Goal: Task Accomplishment & Management: Manage account settings

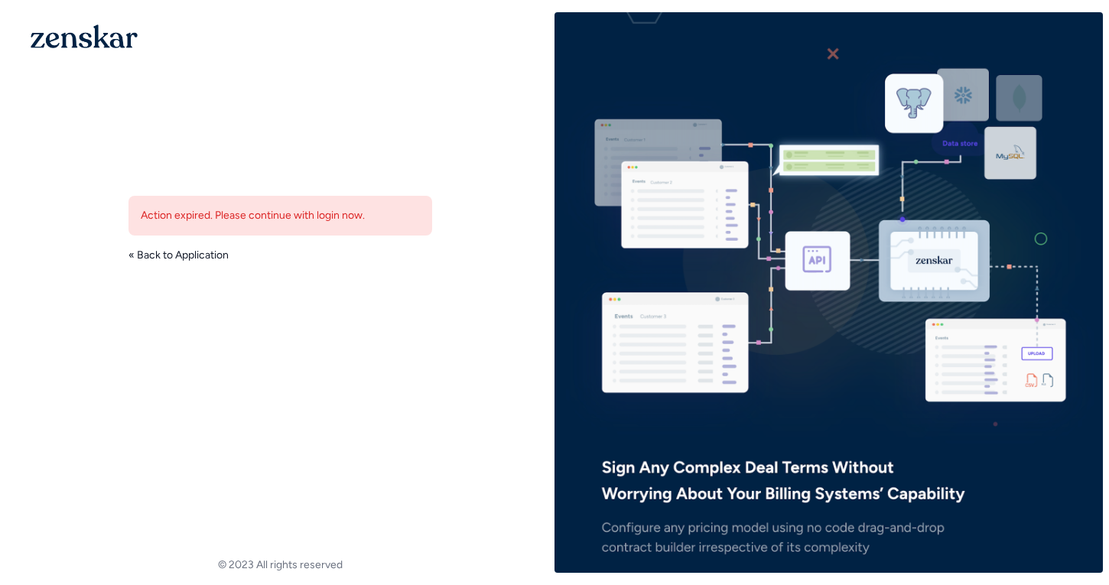
click at [168, 257] on link "« Back to Application" at bounding box center [179, 255] width 100 height 15
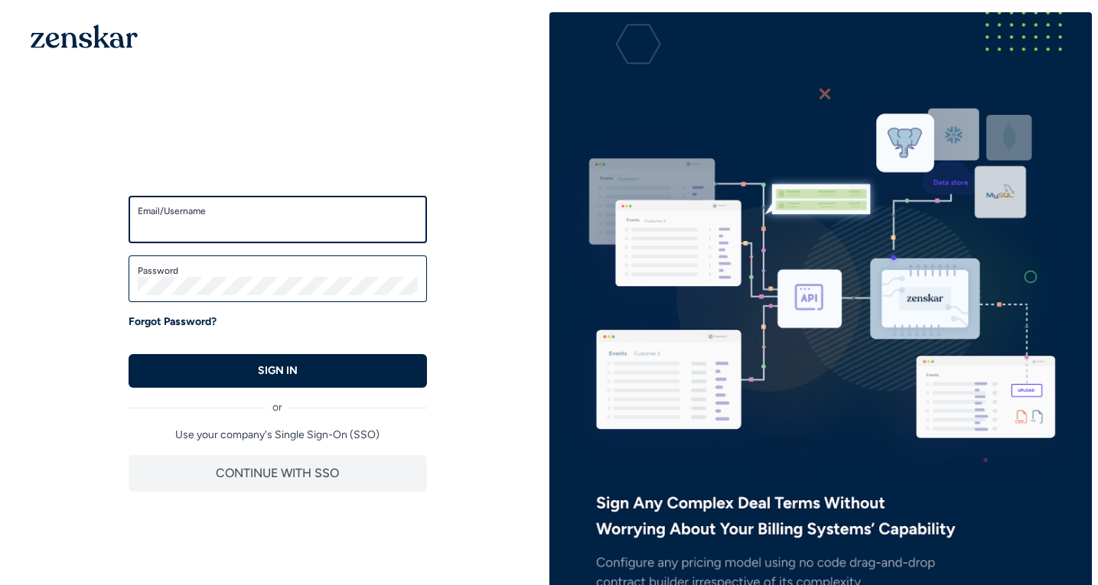
click at [260, 233] on input "Email/Username" at bounding box center [278, 226] width 280 height 18
type input "**********"
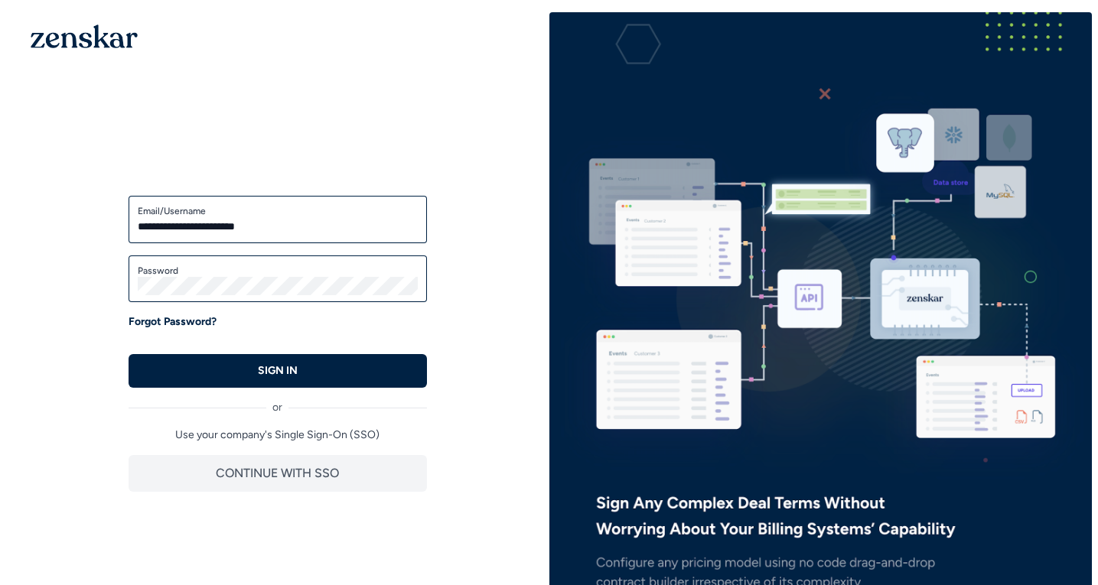
click at [260, 299] on div "Password" at bounding box center [278, 279] width 298 height 47
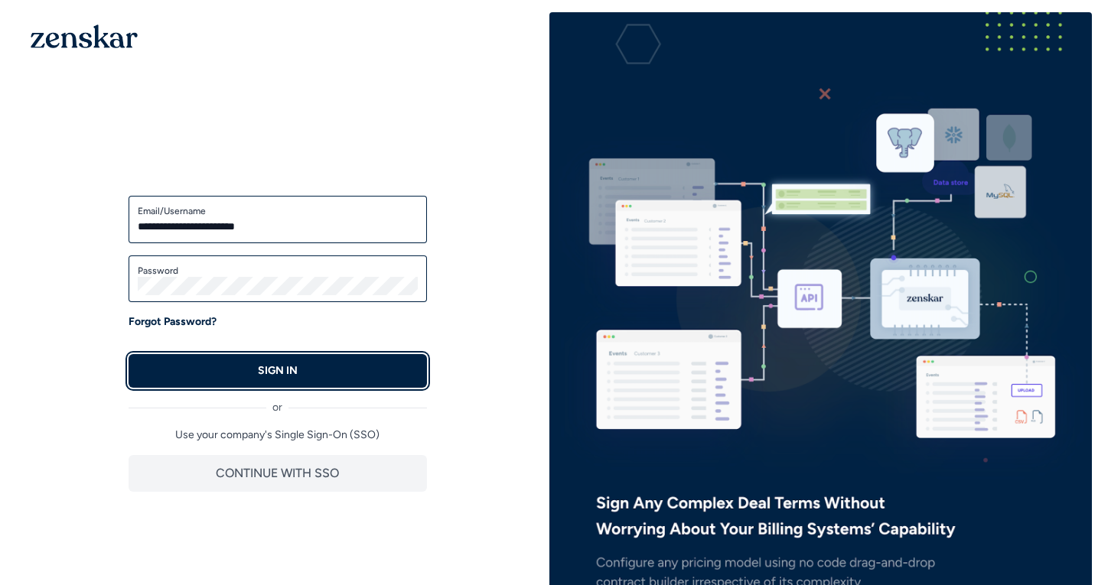
click at [291, 363] on p "SIGN IN" at bounding box center [278, 370] width 40 height 15
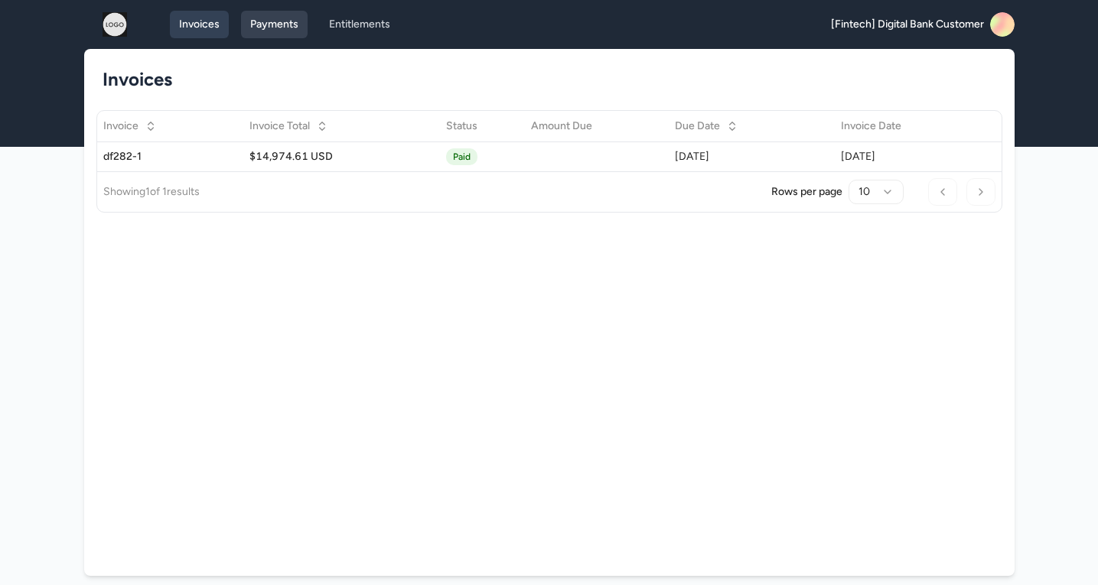
click at [269, 25] on link "Payments" at bounding box center [274, 25] width 67 height 28
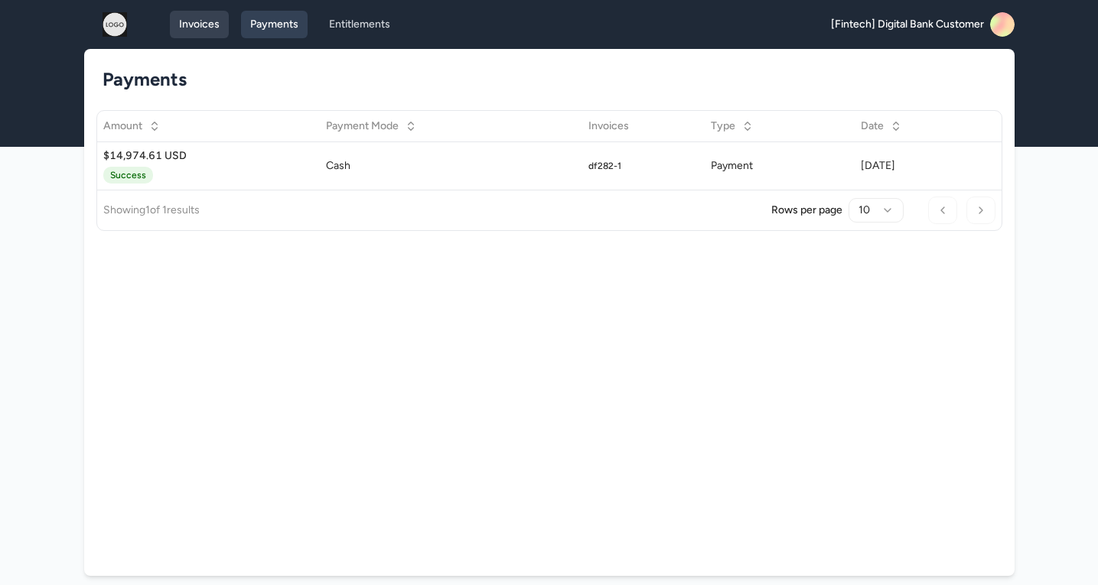
click at [179, 28] on link "Invoices" at bounding box center [199, 25] width 59 height 28
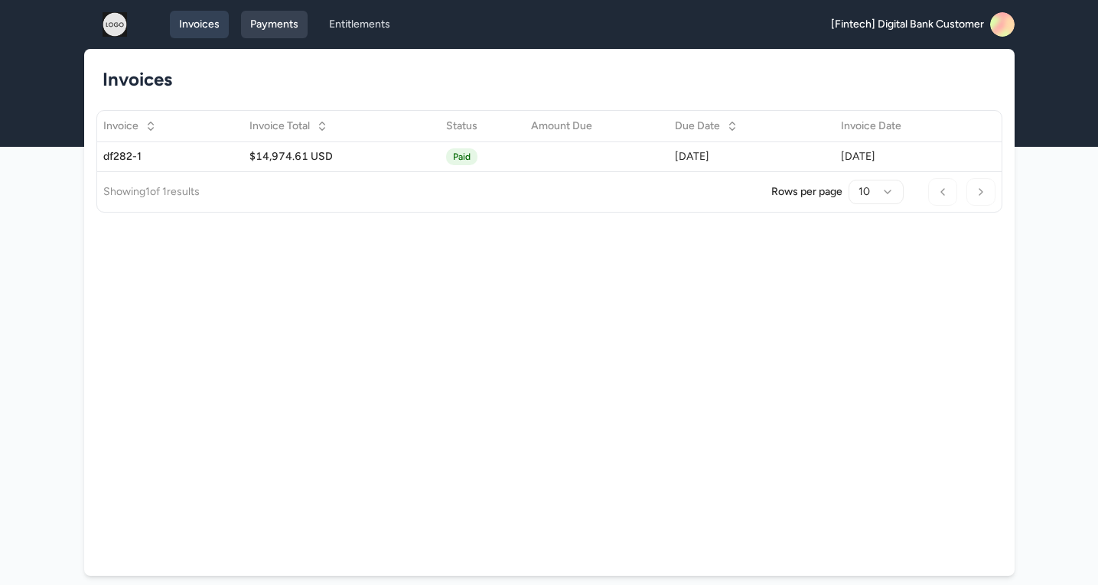
click at [184, 37] on link "Invoices" at bounding box center [199, 25] width 59 height 28
click at [272, 30] on link "Payments" at bounding box center [274, 25] width 67 height 28
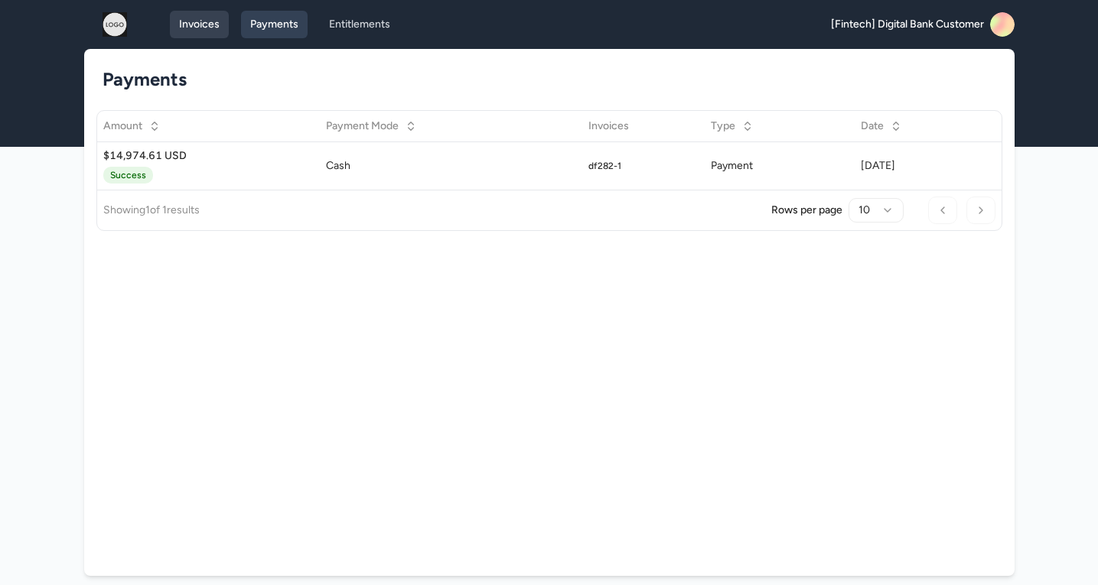
click at [181, 24] on link "Invoices" at bounding box center [199, 25] width 59 height 28
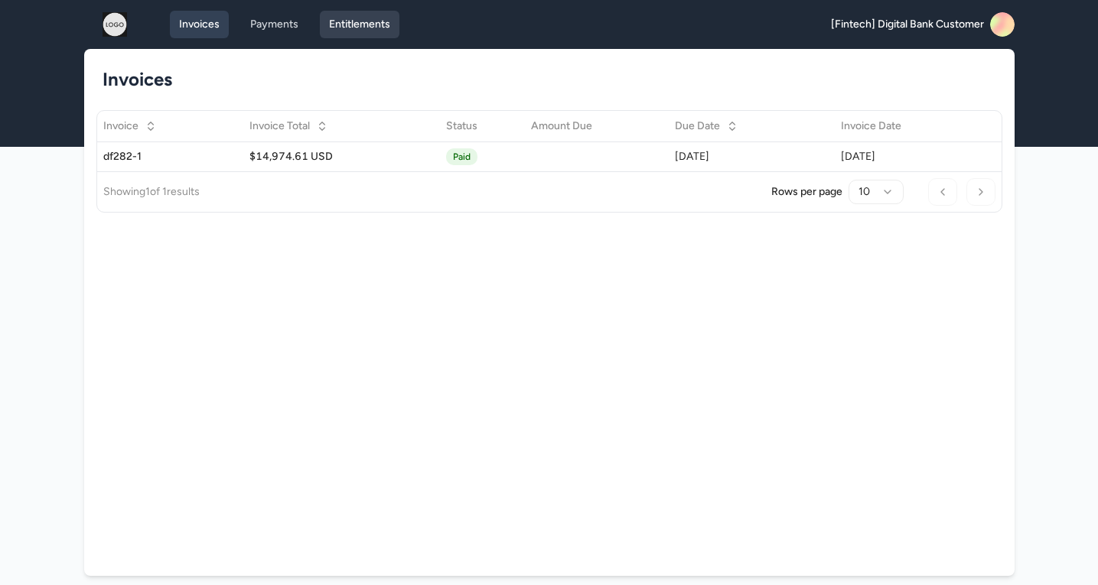
click at [352, 29] on link "Entitlements" at bounding box center [360, 25] width 80 height 28
